Goal: Information Seeking & Learning: Learn about a topic

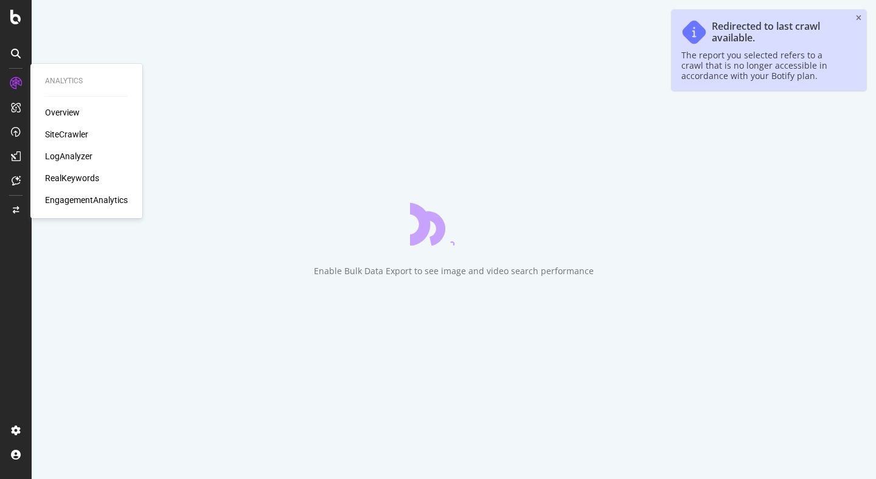
click at [67, 110] on div "Overview" at bounding box center [62, 112] width 35 height 12
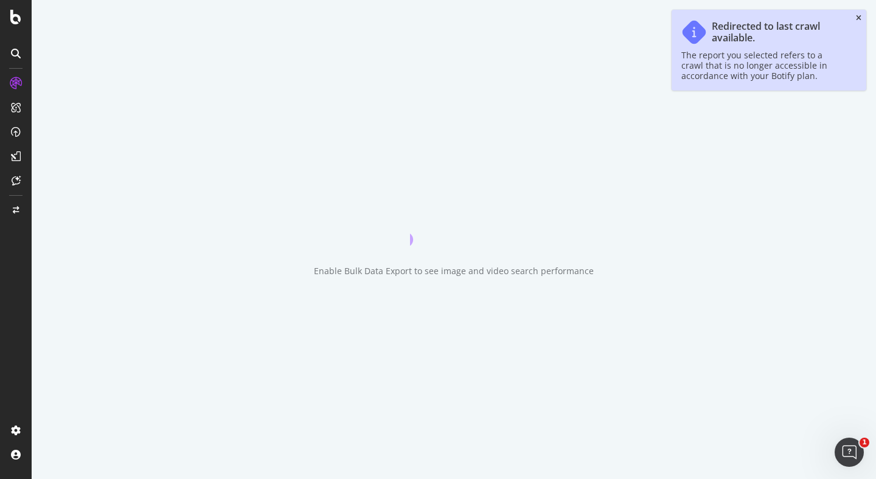
click at [858, 17] on icon "close toast" at bounding box center [858, 18] width 5 height 7
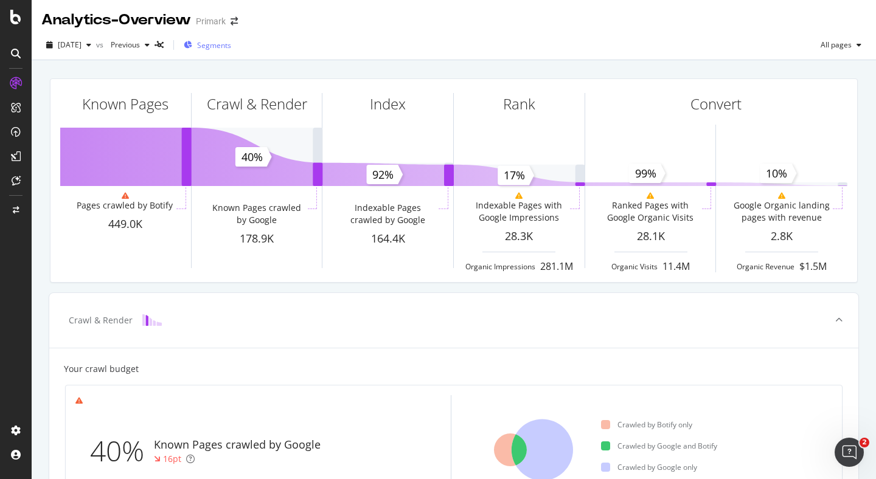
click at [231, 43] on span "Segments" at bounding box center [214, 45] width 34 height 10
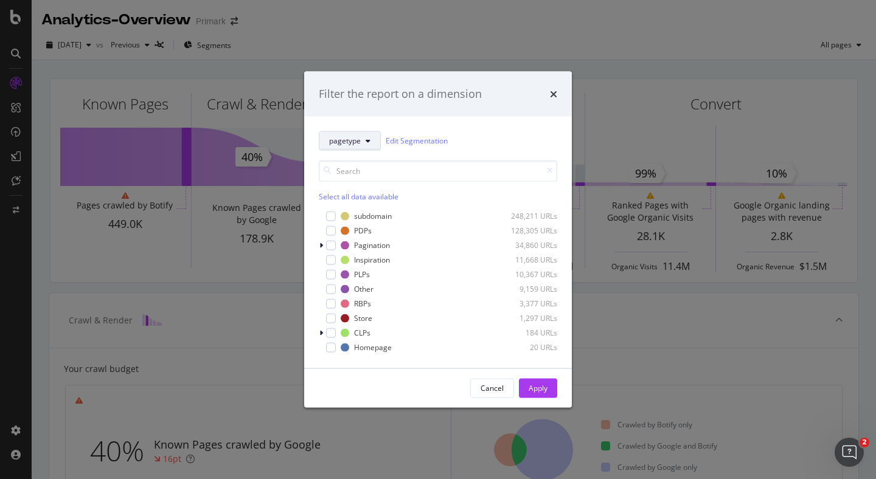
click at [345, 136] on span "pagetype" at bounding box center [345, 141] width 32 height 10
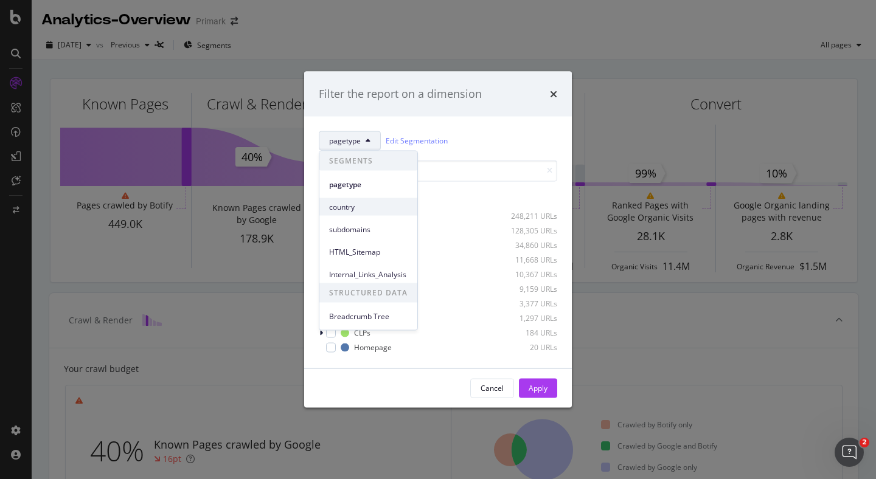
click at [345, 204] on span "country" at bounding box center [368, 206] width 78 height 11
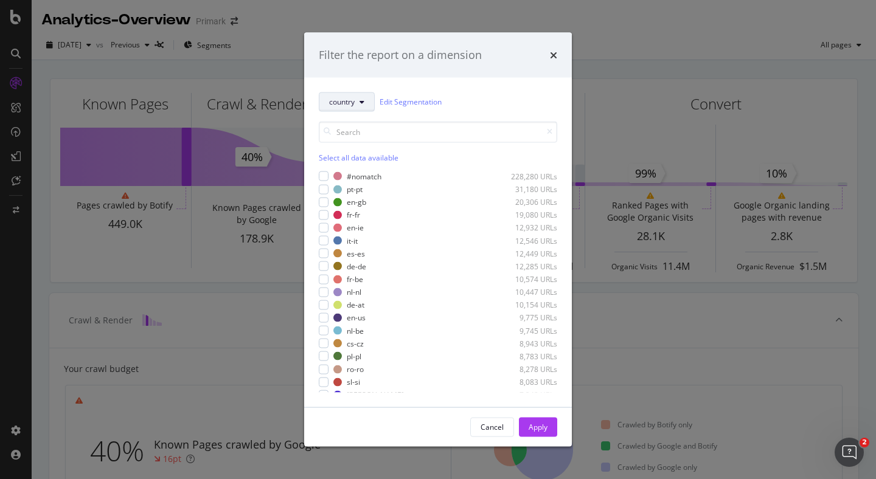
click at [345, 108] on button "country" at bounding box center [347, 101] width 56 height 19
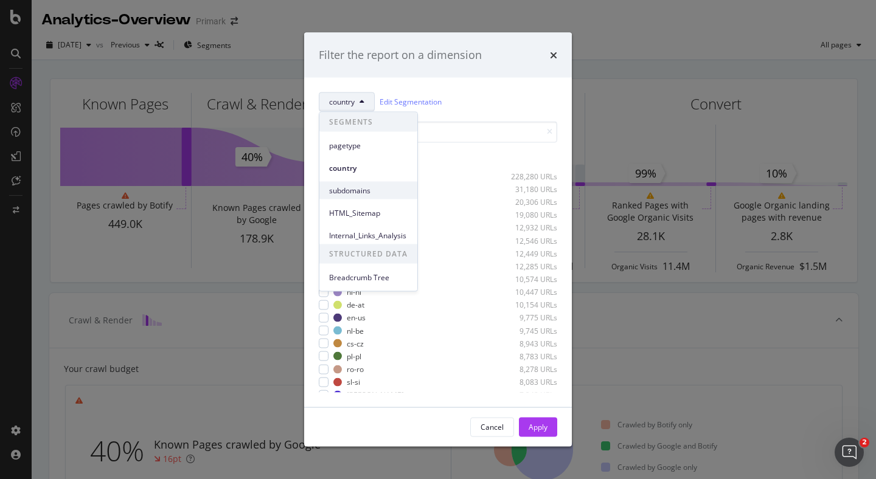
click at [342, 184] on div "subdomains" at bounding box center [368, 191] width 98 height 18
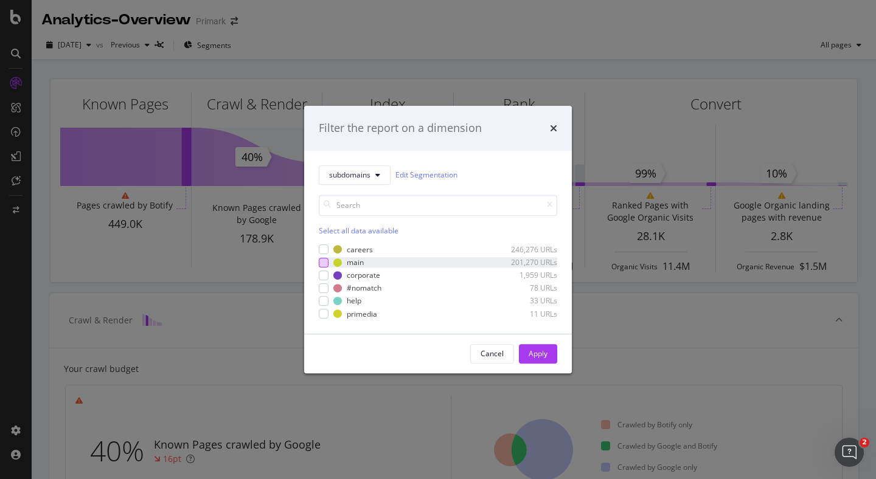
click at [325, 265] on div "modal" at bounding box center [324, 263] width 10 height 10
click at [539, 348] on div "Apply" at bounding box center [537, 353] width 19 height 10
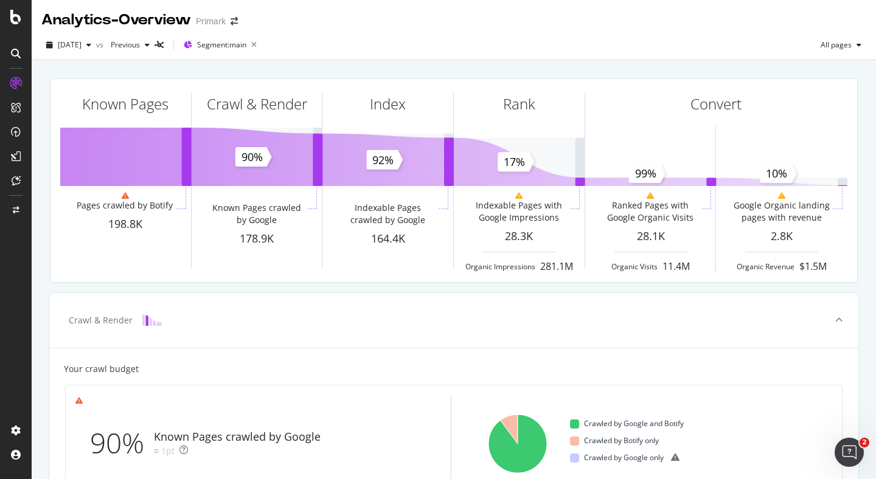
click at [272, 287] on div "Known Pages Pages crawled by Botify 198.8K Crawl & Render Known Pages crawled b…" at bounding box center [454, 181] width 822 height 224
click at [43, 286] on div "Known Pages Pages crawled by Botify 198.8K Crawl & Render Known Pages crawled b…" at bounding box center [454, 181] width 822 height 224
click at [400, 52] on div "2025 Sep. 14th vs Previous Segment: main All pages" at bounding box center [454, 47] width 844 height 24
click at [861, 44] on icon "button" at bounding box center [858, 44] width 5 height 7
click at [750, 44] on span "Indexable pages" at bounding box center [771, 45] width 72 height 11
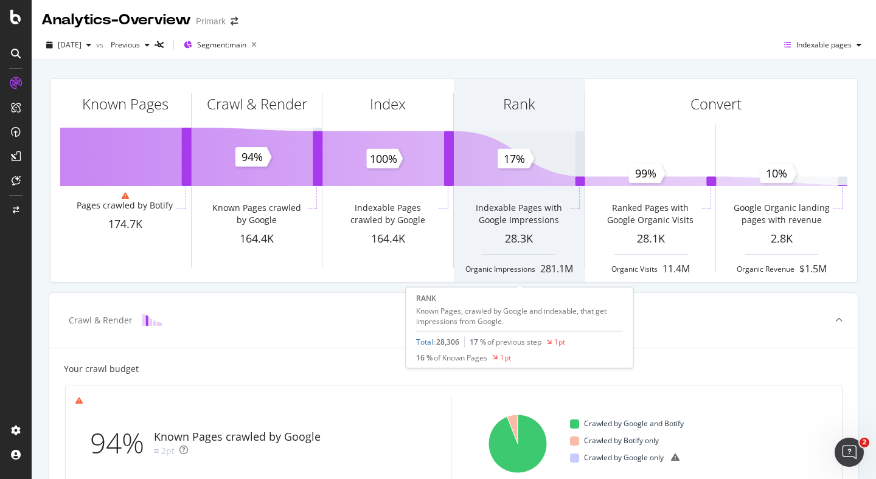
click at [504, 223] on div "Indexable Pages with Google Impressions" at bounding box center [518, 214] width 97 height 24
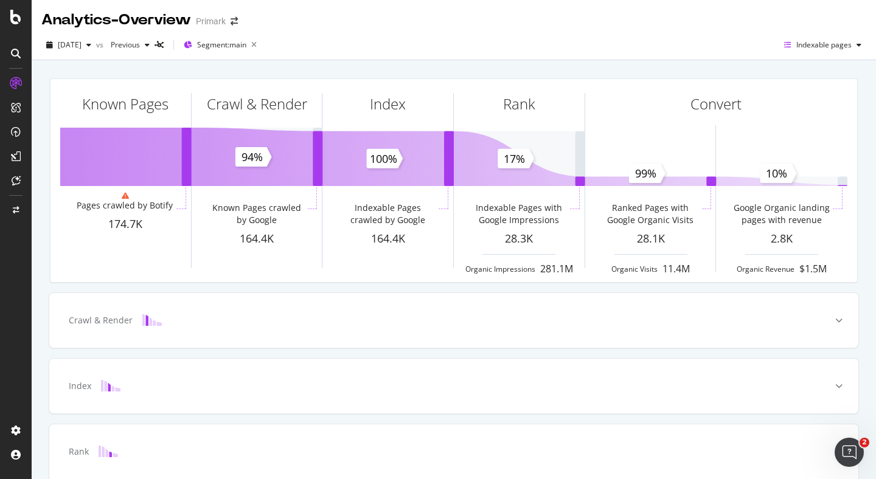
click at [381, 19] on div "Analytics - Overview Primark" at bounding box center [454, 15] width 844 height 30
click at [843, 319] on div at bounding box center [838, 320] width 39 height 55
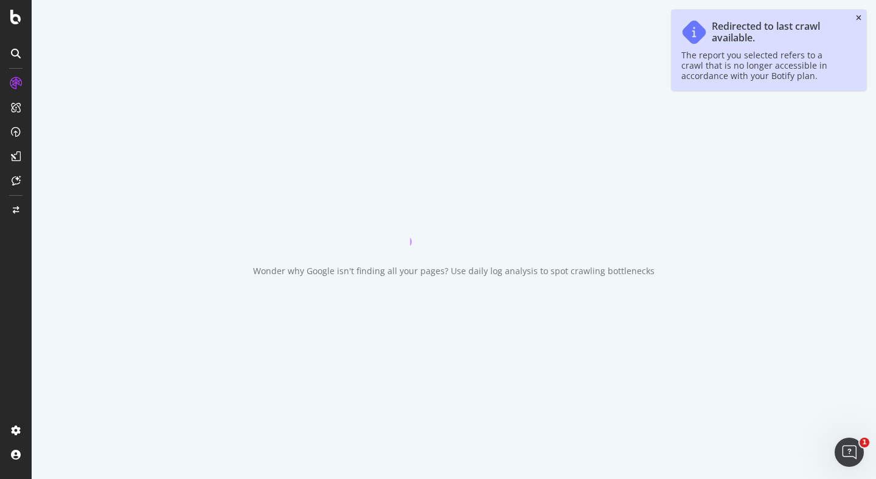
click at [857, 21] on icon "close toast" at bounding box center [858, 18] width 5 height 7
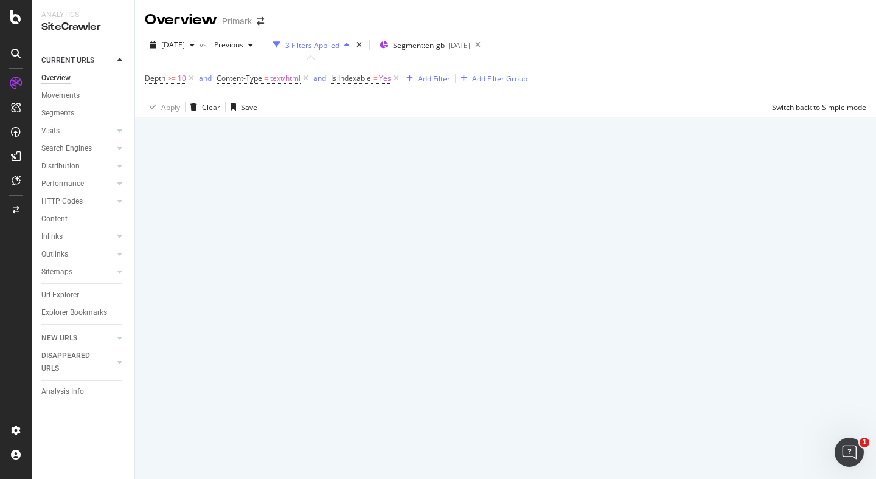
click at [308, 114] on div "Apply Clear Save Switch back to Simple mode" at bounding box center [505, 107] width 741 height 20
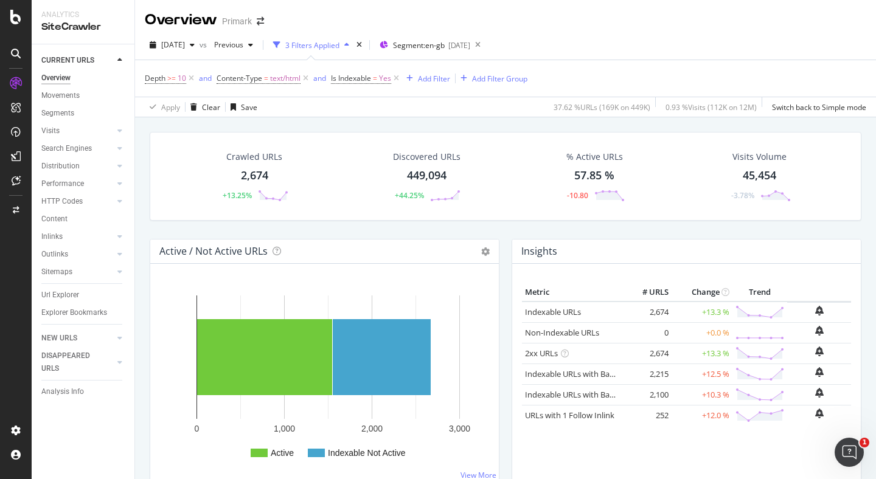
click at [58, 76] on div "Overview" at bounding box center [55, 78] width 29 height 13
click at [190, 77] on icon at bounding box center [191, 78] width 10 height 12
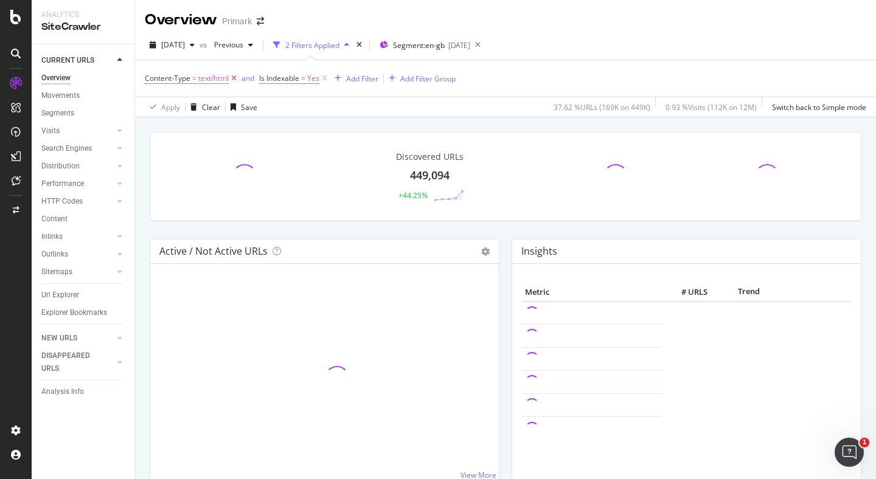
click at [236, 81] on icon at bounding box center [234, 78] width 10 height 12
click at [212, 78] on icon at bounding box center [210, 78] width 10 height 12
click at [140, 127] on div "Discovered URLs 449,094 +44.25% Active / Not Active URLs Chart (by Value) Chart…" at bounding box center [505, 355] width 741 height 479
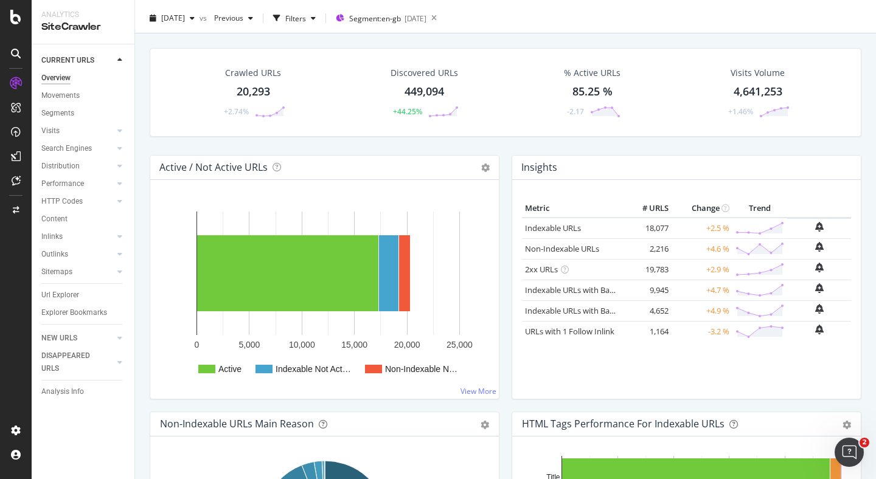
scroll to position [27, 0]
click at [55, 297] on div "Url Explorer" at bounding box center [60, 295] width 38 height 13
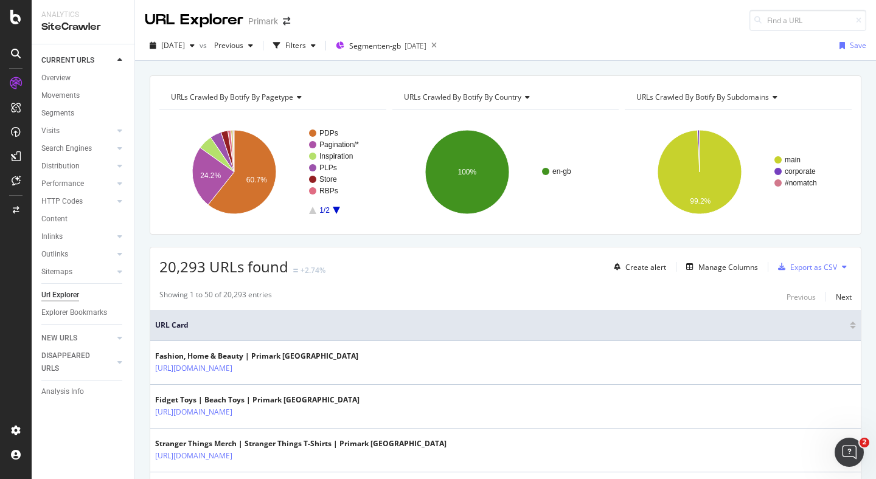
click at [328, 66] on div "URLs Crawled By Botify By pagetype Chart (by Value) Table Expand Export as CSV …" at bounding box center [505, 75] width 741 height 29
click at [611, 40] on div "[DATE] vs Previous Filters Segment: en-gb [DATE] Save" at bounding box center [505, 48] width 741 height 24
click at [604, 63] on div "URLs Crawled By Botify By pagetype Chart (by Value) Table Expand Export as CSV …" at bounding box center [505, 75] width 741 height 29
click at [358, 64] on div "URLs Crawled By Botify By pagetype Chart (by Value) Table Expand Export as CSV …" at bounding box center [505, 75] width 741 height 29
click at [358, 63] on div "URLs Crawled By Botify By pagetype Chart (by Value) Table Expand Export as CSV …" at bounding box center [505, 75] width 741 height 29
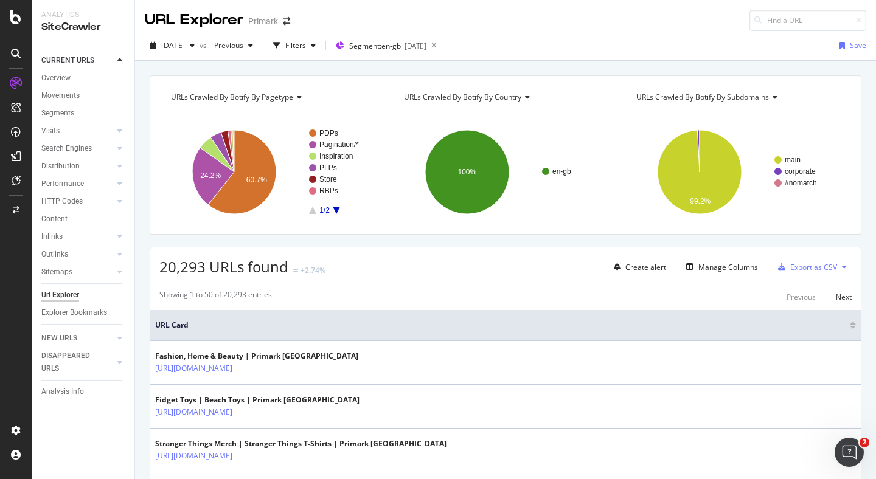
click at [365, 61] on div "URLs Crawled By Botify By pagetype Chart (by Value) Table Expand Export as CSV …" at bounding box center [505, 75] width 741 height 29
click at [550, 62] on div "URLs Crawled By Botify By pagetype Chart (by Value) Table Expand Export as CSV …" at bounding box center [505, 75] width 741 height 29
click at [319, 64] on div "URLs Crawled By Botify By pagetype Chart (by Value) Table Expand Export as CSV …" at bounding box center [505, 75] width 741 height 29
click at [424, 63] on div "URLs Crawled By Botify By pagetype Chart (by Value) Table Expand Export as CSV …" at bounding box center [505, 75] width 741 height 29
click at [370, 18] on div "URL Explorer Primark" at bounding box center [505, 15] width 741 height 31
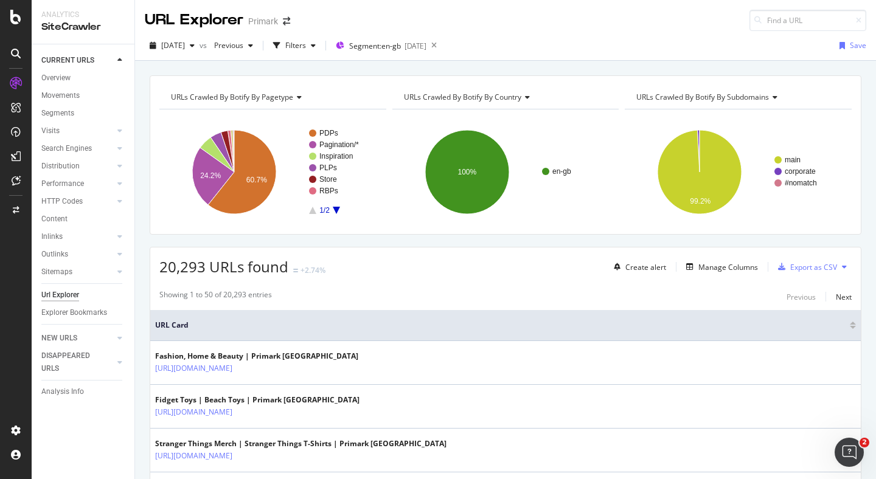
click at [581, 63] on div "URLs Crawled By Botify By pagetype Chart (by Value) Table Expand Export as CSV …" at bounding box center [505, 75] width 741 height 29
click at [561, 21] on div "URL Explorer Primark" at bounding box center [505, 15] width 741 height 31
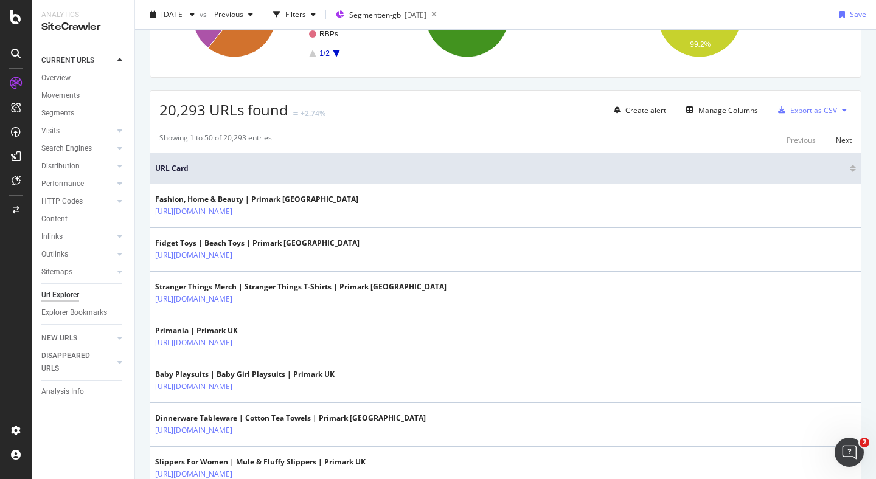
scroll to position [257, 0]
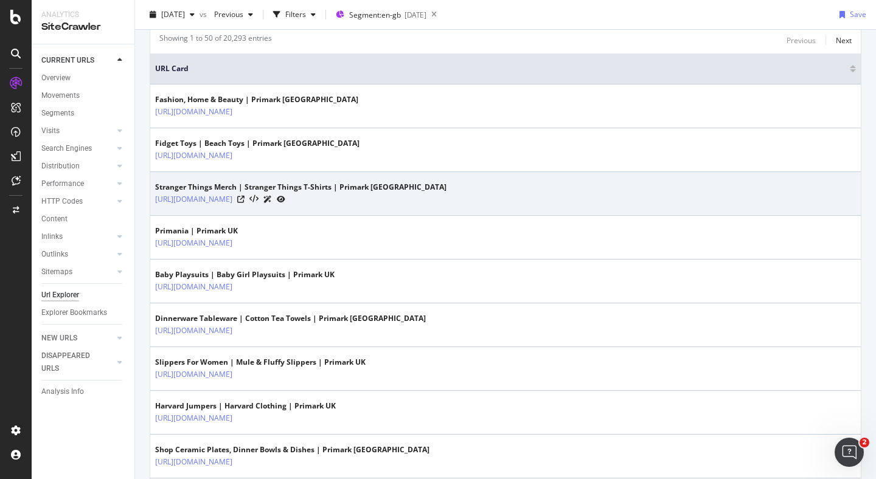
click at [285, 199] on icon at bounding box center [281, 199] width 9 height 7
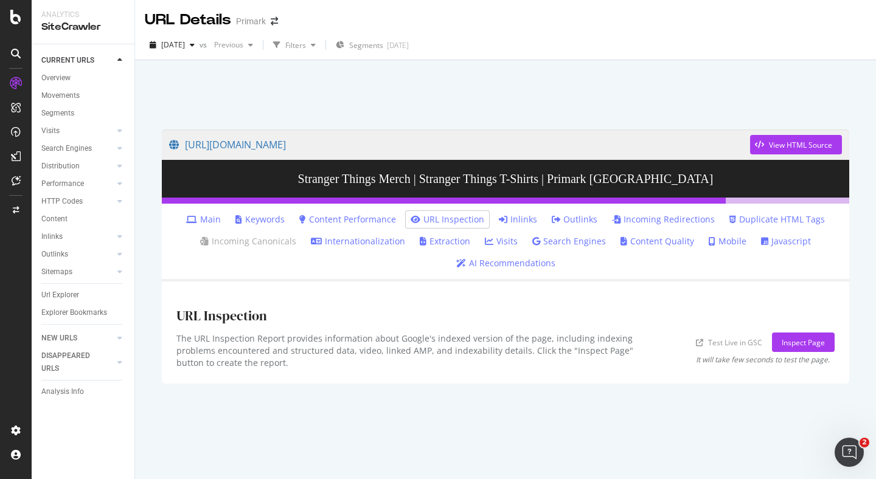
click at [492, 262] on link "AI Recommendations" at bounding box center [505, 263] width 99 height 12
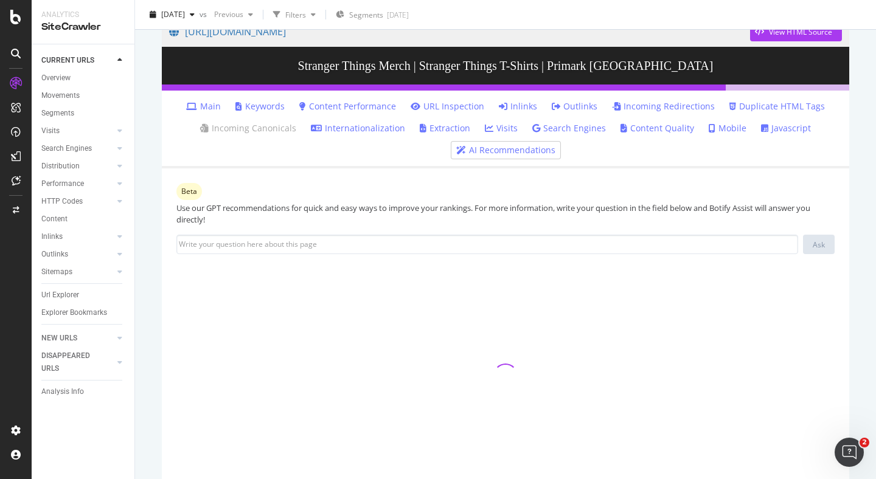
scroll to position [159, 0]
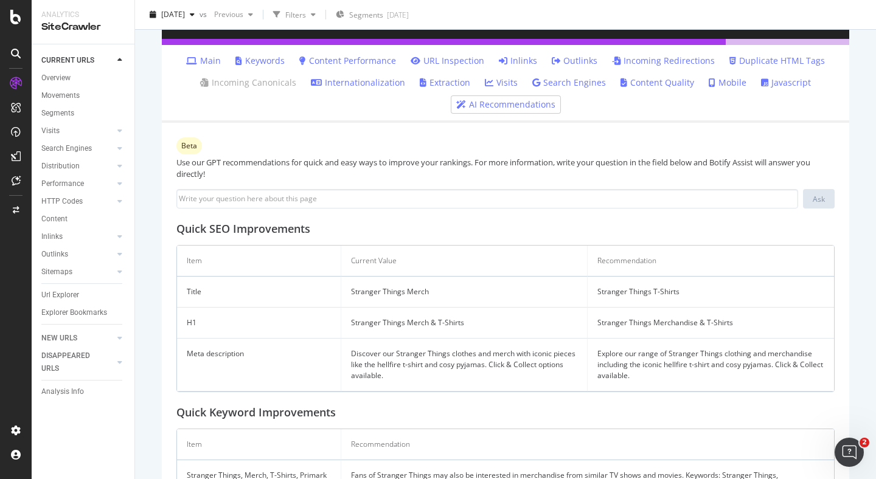
click at [660, 126] on div "Beta Use our GPT recommendations for quick and easy ways to improve your rankin…" at bounding box center [505, 341] width 687 height 437
click at [660, 128] on div "Beta Use our GPT recommendations for quick and easy ways to improve your rankin…" at bounding box center [505, 341] width 687 height 437
